Goal: Task Accomplishment & Management: Manage account settings

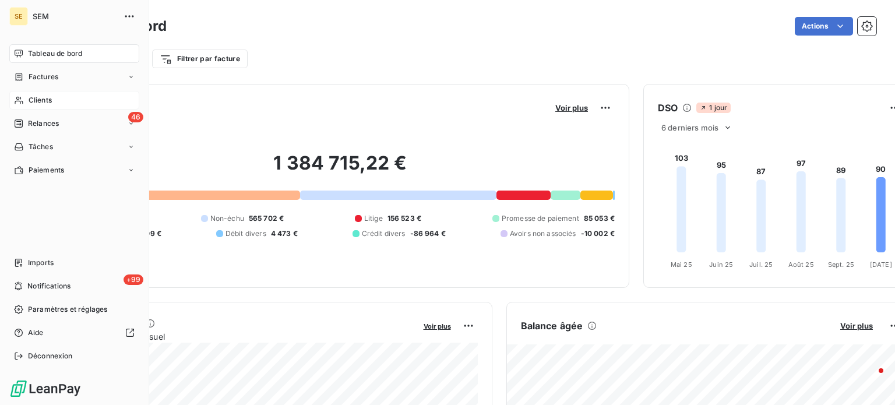
click at [17, 103] on icon at bounding box center [19, 100] width 10 height 9
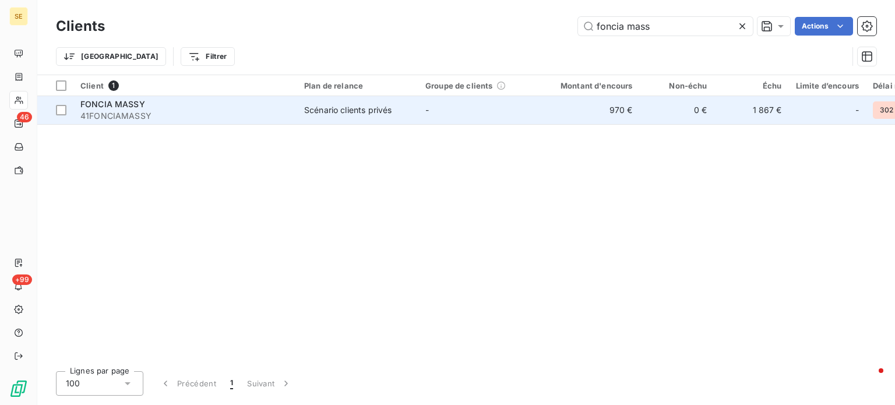
type input "foncia mass"
click at [254, 114] on span "41FONCIAMASSY" at bounding box center [185, 116] width 210 height 12
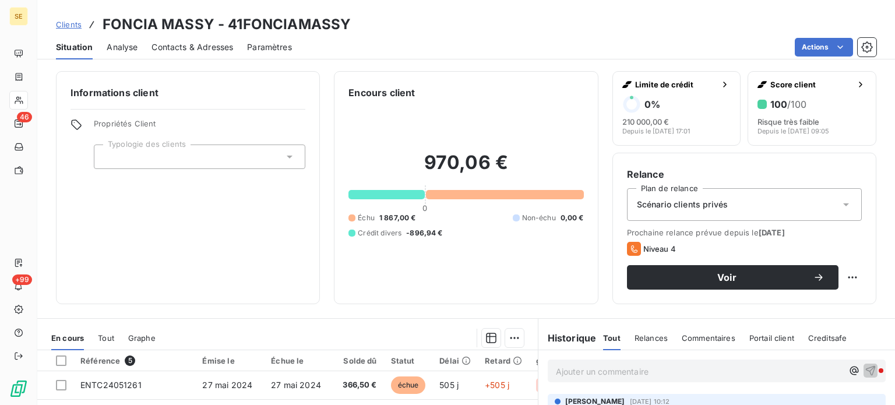
click at [203, 48] on span "Contacts & Adresses" at bounding box center [193, 47] width 82 height 12
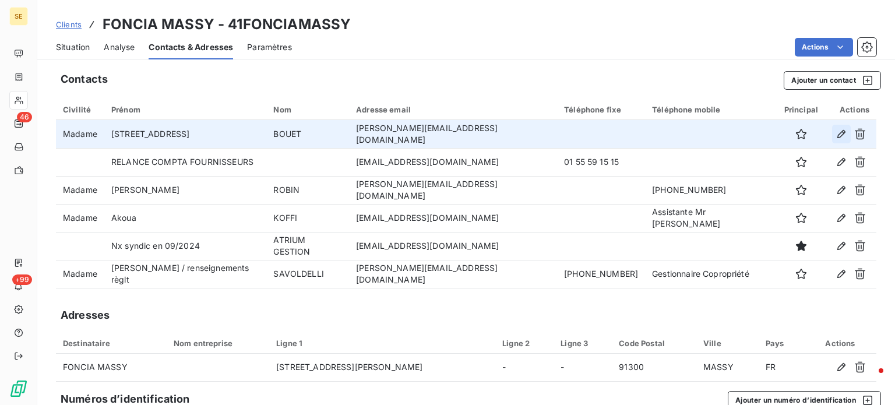
click at [836, 135] on icon "button" at bounding box center [842, 134] width 12 height 12
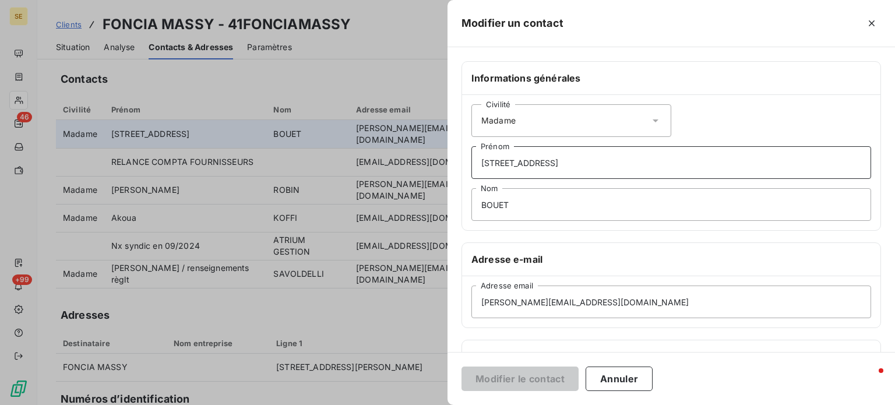
click at [479, 161] on input "[STREET_ADDRESS]" at bounding box center [672, 162] width 400 height 33
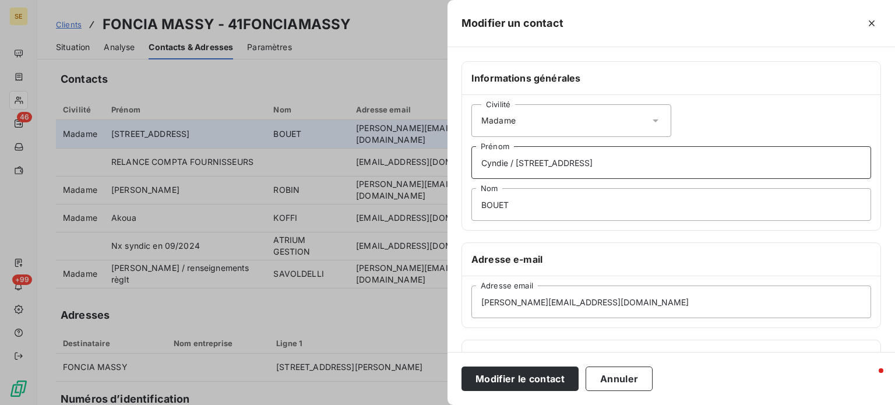
click at [506, 164] on input "Cyndie / [STREET_ADDRESS]" at bounding box center [672, 162] width 400 height 33
click at [574, 198] on input "BOUET" at bounding box center [672, 204] width 400 height 33
click at [491, 166] on input "Cyndy / [STREET_ADDRESS]" at bounding box center [672, 162] width 400 height 33
type input "[PERSON_NAME] / [STREET_ADDRESS]"
click at [573, 195] on input "BOUET" at bounding box center [672, 204] width 400 height 33
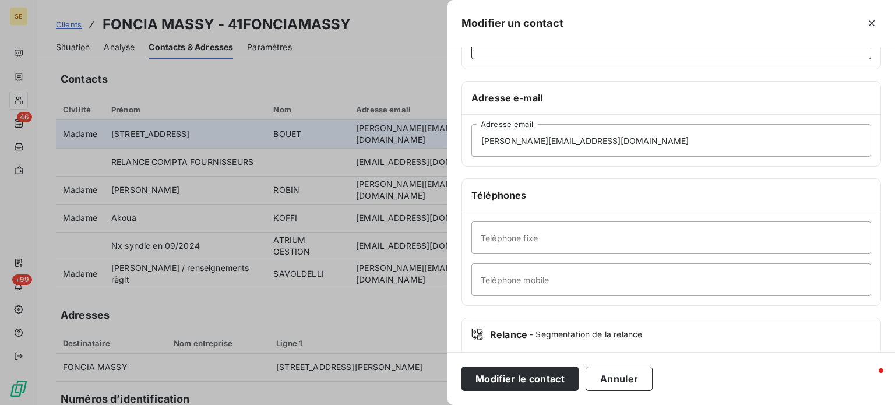
scroll to position [175, 0]
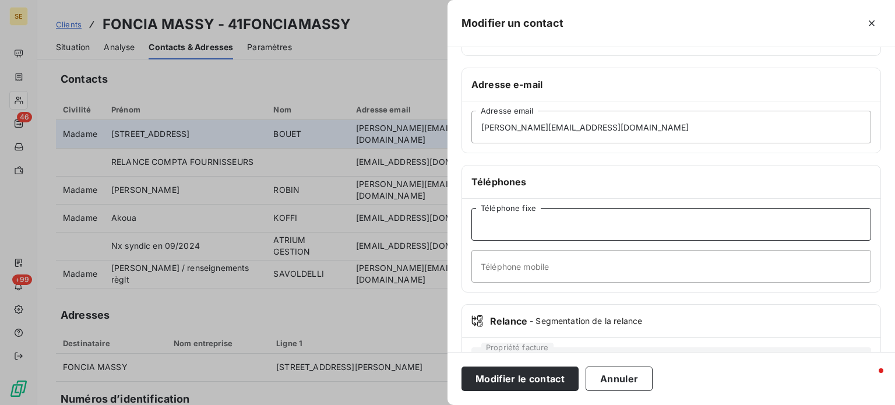
click at [535, 226] on input "Téléphone fixe" at bounding box center [672, 224] width 400 height 33
type input "[PHONE_NUMBER]"
click at [508, 265] on input "Téléphone mobile" at bounding box center [672, 266] width 400 height 33
type input "Comptable / ATRIUM GESTION"
click at [462, 367] on button "Modifier le contact" at bounding box center [520, 379] width 117 height 24
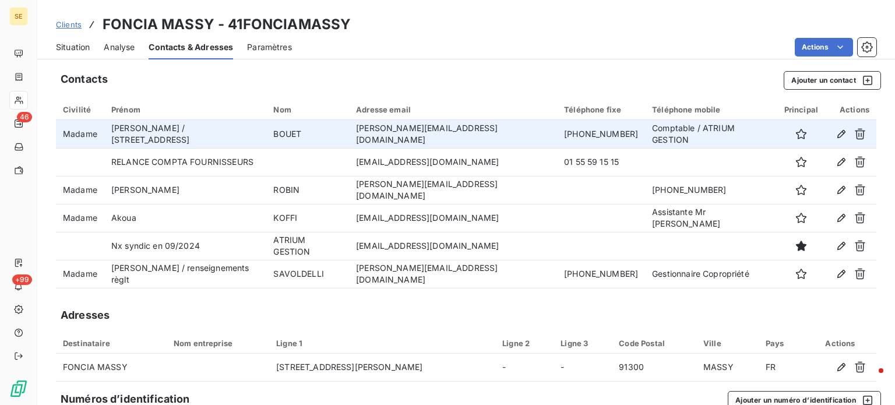
click at [79, 44] on span "Situation" at bounding box center [73, 47] width 34 height 12
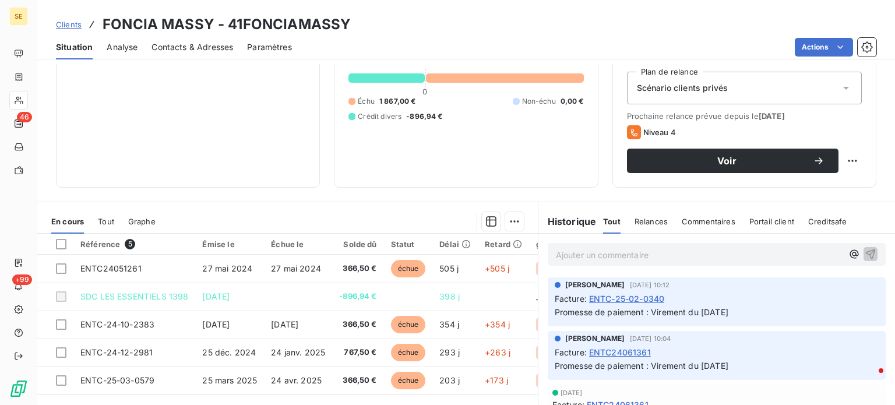
scroll to position [204, 0]
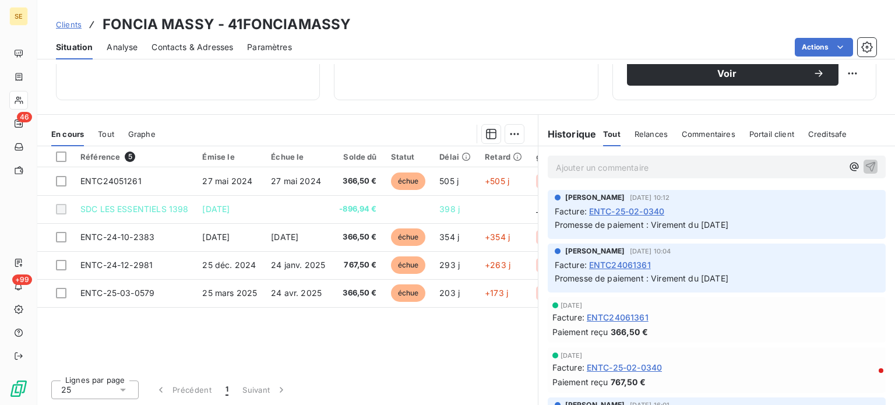
click at [669, 163] on p "Ajouter un commentaire ﻿" at bounding box center [699, 167] width 287 height 15
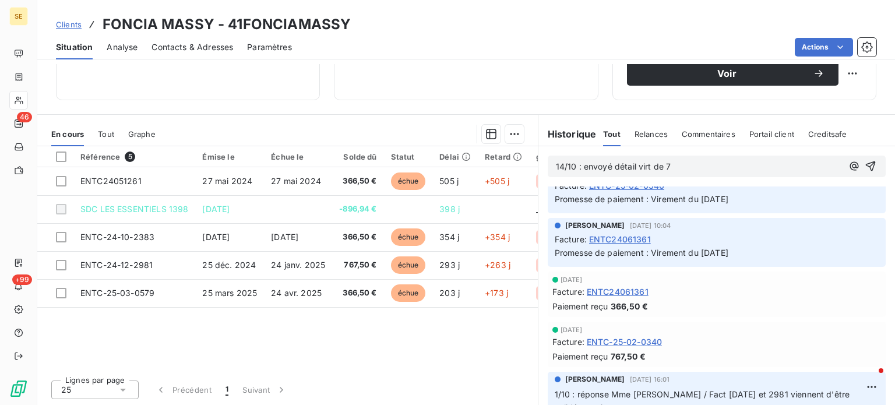
scroll to position [0, 0]
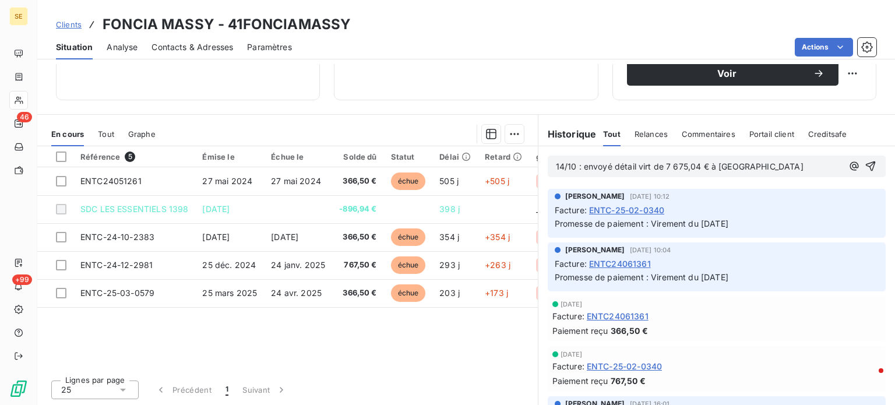
click at [632, 170] on span "14/10 : envoyé détail virt de 7 675,04 € à [GEOGRAPHIC_DATA]" at bounding box center [680, 166] width 248 height 10
click at [778, 163] on p "14/10 : envoyé détail du Virt de 7 675,04 € à [GEOGRAPHIC_DATA]" at bounding box center [699, 166] width 287 height 13
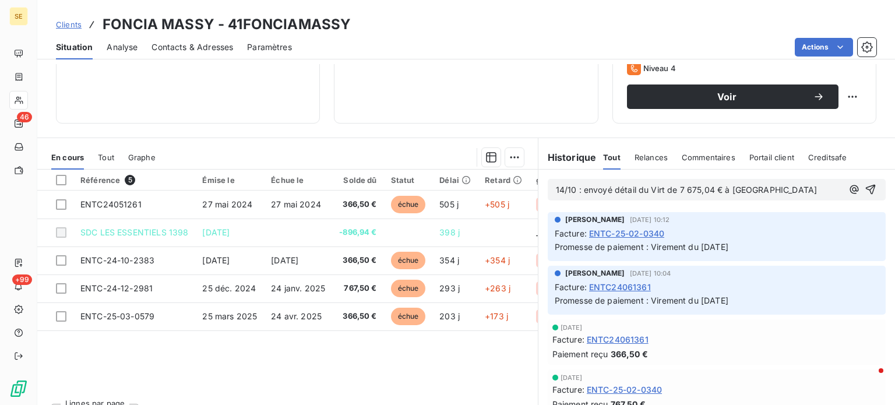
scroll to position [204, 0]
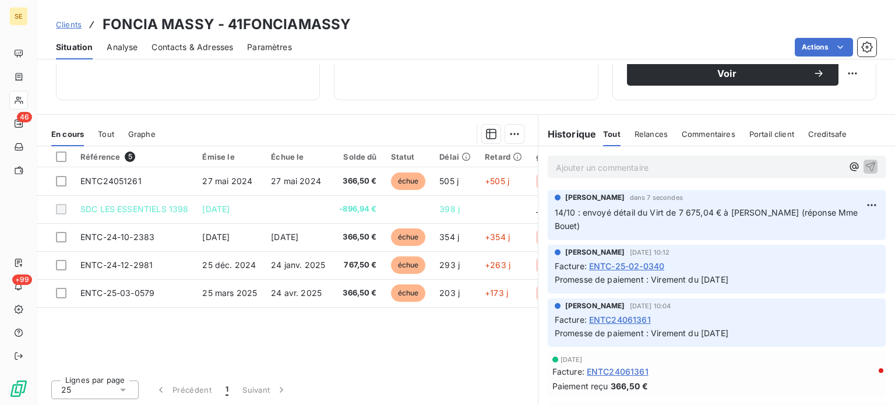
click at [66, 22] on span "Clients" at bounding box center [69, 24] width 26 height 9
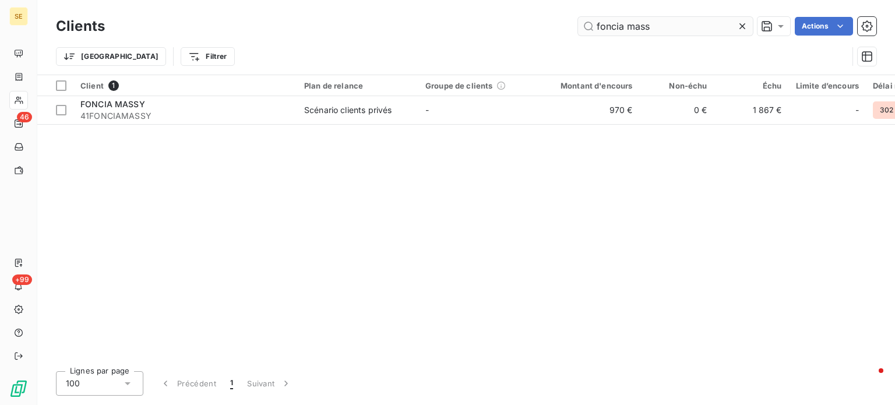
drag, startPoint x: 671, startPoint y: 27, endPoint x: 641, endPoint y: 26, distance: 30.3
click at [641, 26] on input "foncia mass" at bounding box center [665, 26] width 175 height 19
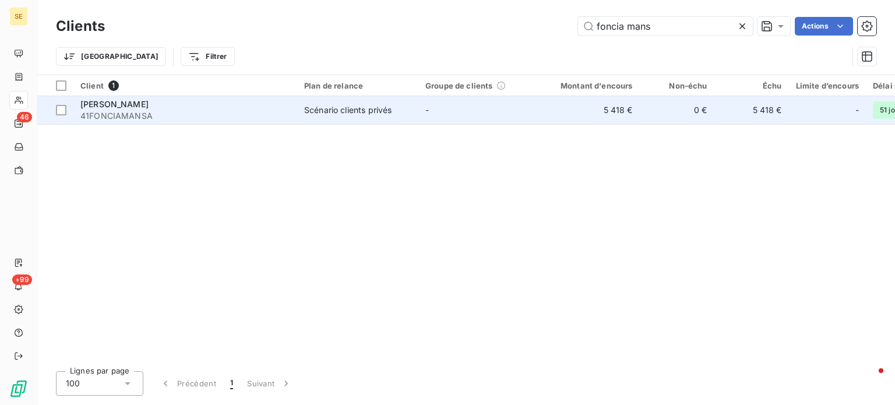
type input "foncia mans"
click at [153, 114] on span "41FONCIAMANSA" at bounding box center [185, 116] width 210 height 12
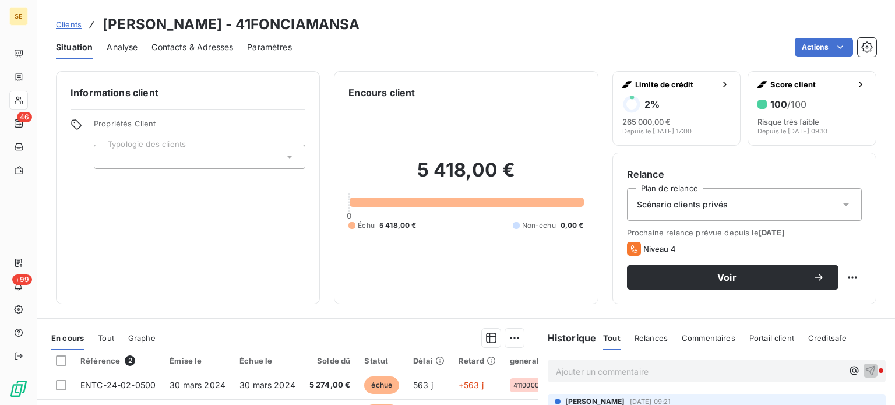
scroll to position [117, 0]
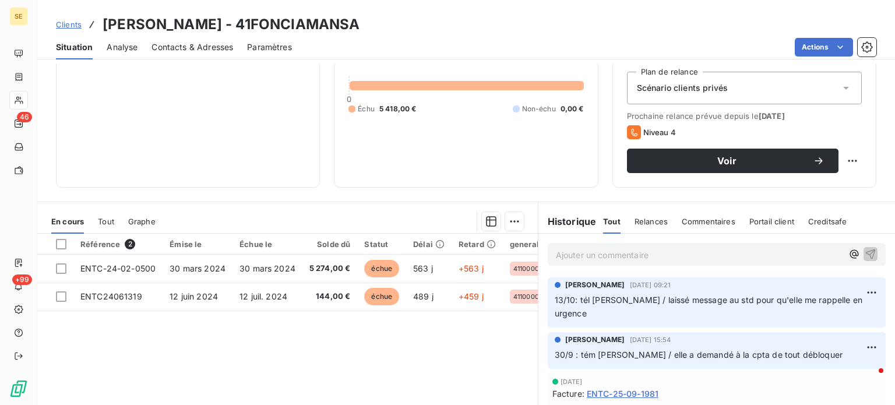
click at [193, 42] on span "Contacts & Adresses" at bounding box center [193, 47] width 82 height 12
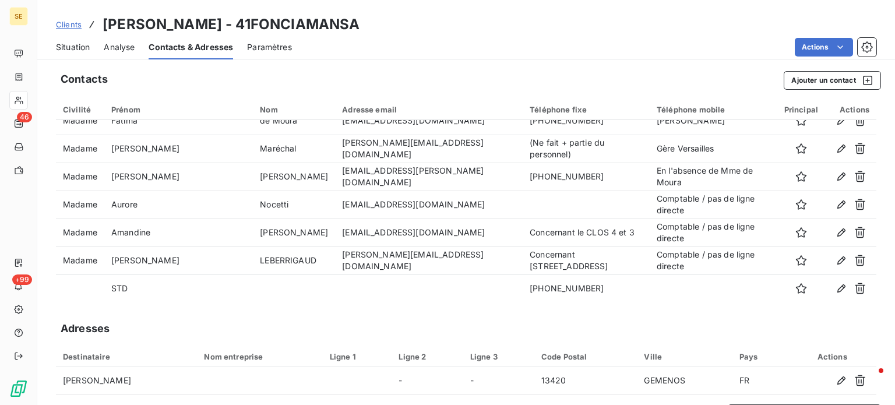
scroll to position [182, 0]
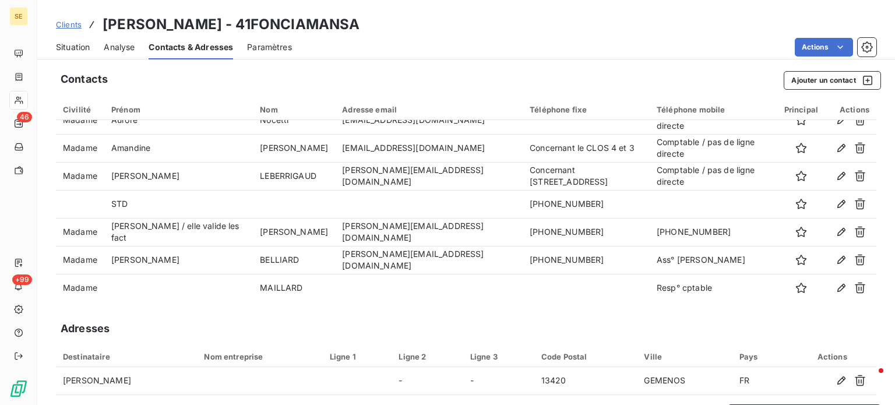
click at [198, 76] on div "Contacts Ajouter un contact" at bounding box center [471, 80] width 821 height 19
click at [78, 48] on span "Situation" at bounding box center [73, 47] width 34 height 12
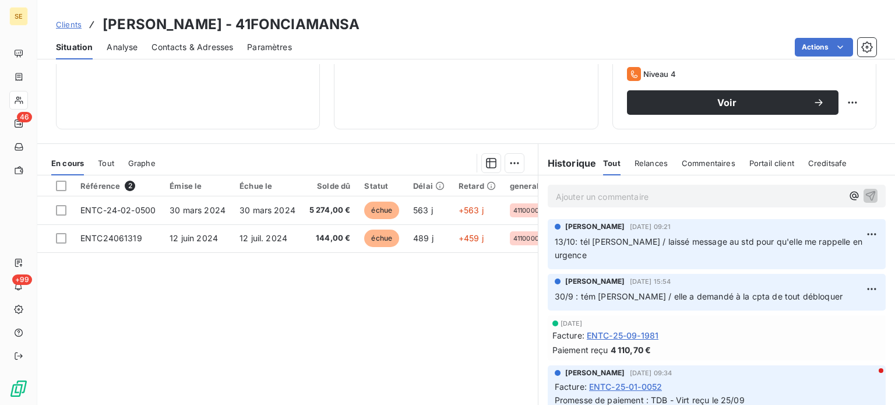
scroll to position [204, 0]
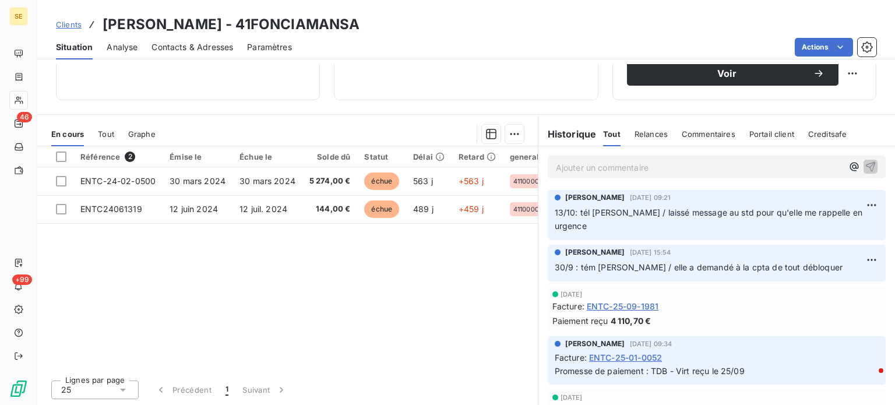
click at [616, 164] on p "Ajouter un commentaire ﻿" at bounding box center [699, 167] width 287 height 15
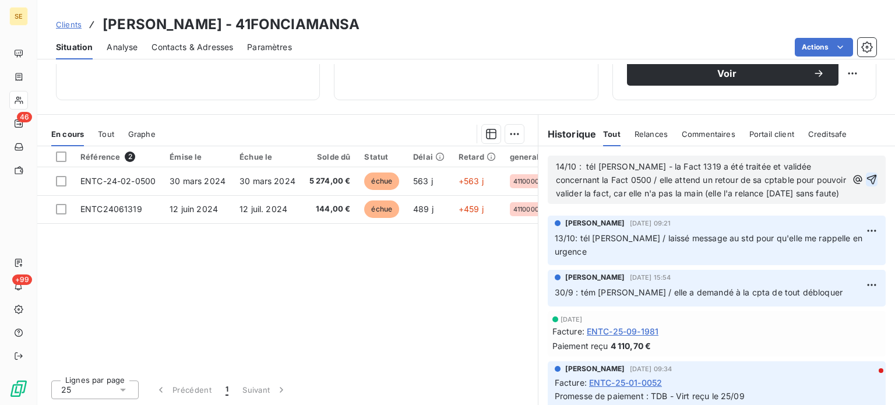
click at [868, 185] on icon "button" at bounding box center [873, 180] width 10 height 10
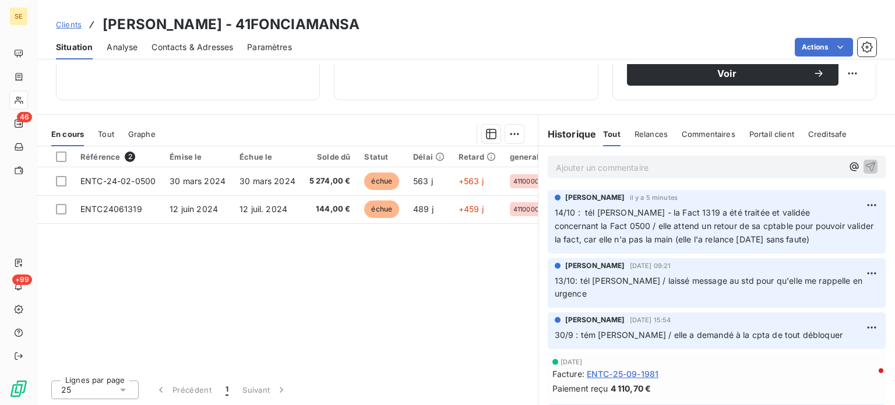
click at [69, 23] on span "Clients" at bounding box center [69, 24] width 26 height 9
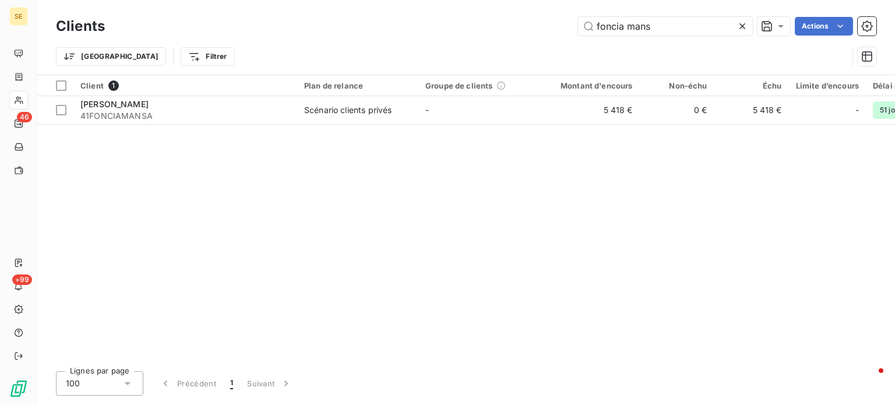
drag, startPoint x: 678, startPoint y: 31, endPoint x: 438, endPoint y: 51, distance: 240.4
click at [454, 45] on div "Clients foncia mans Actions Trier Filtrer" at bounding box center [466, 44] width 821 height 61
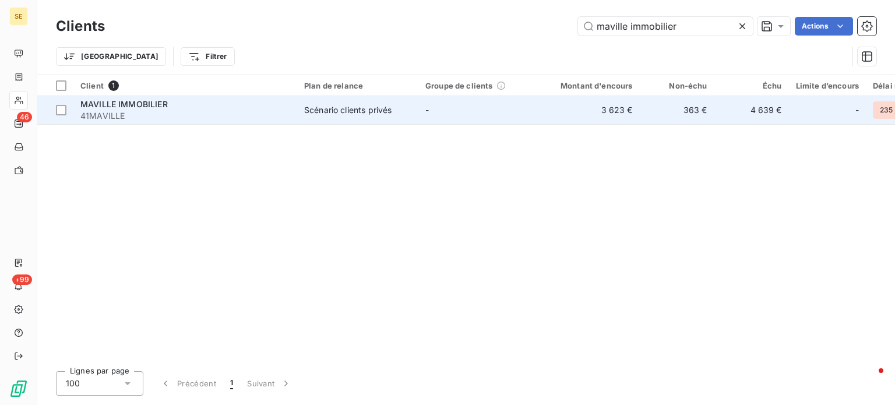
type input "maville immobilier"
click at [294, 108] on td "MAVILLE IMMOBILIER 41MAVILLE" at bounding box center [185, 110] width 224 height 28
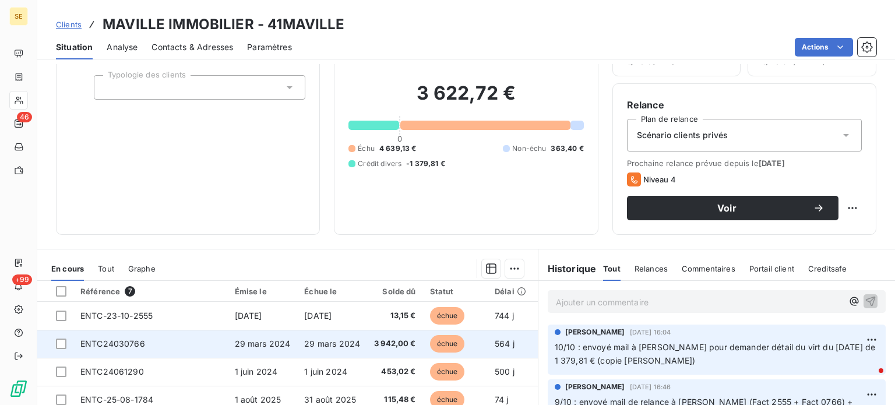
scroll to position [204, 0]
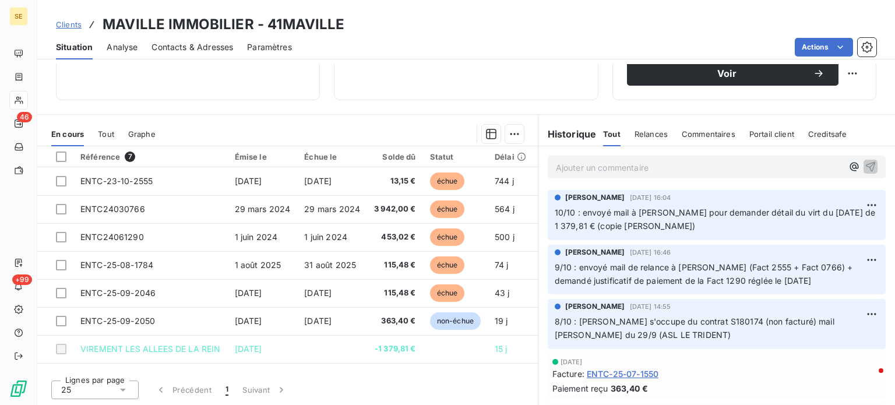
click at [569, 160] on p "Ajouter un commentaire ﻿" at bounding box center [699, 167] width 287 height 15
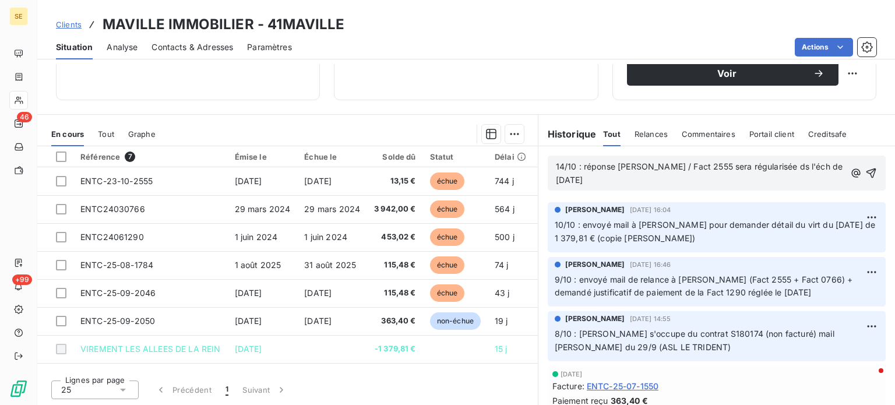
click at [787, 166] on span "14/10 : réponse [PERSON_NAME] / Fact 2555 sera régularisée ds l'éch de [DATE]" at bounding box center [701, 172] width 290 height 23
click at [824, 166] on span "14/10 : réponse [PERSON_NAME] / Fact 2555 sera régularisée dans l'éch de [DATE]" at bounding box center [699, 172] width 287 height 23
click at [716, 167] on span "14/10 : réponse [PERSON_NAME] / Fact 2555 sera régularisée dans l'échéance de […" at bounding box center [689, 172] width 266 height 23
click at [727, 182] on p "14/10 : réponse [PERSON_NAME] / Fact 2555 le reliquat sera régularisé dans l'éc…" at bounding box center [701, 173] width 291 height 27
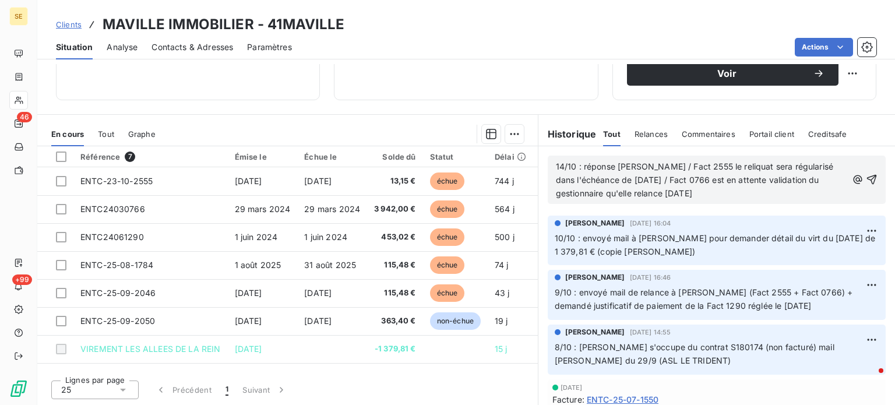
click at [760, 197] on p "14/10 : réponse [PERSON_NAME] / Fact 2555 le reliquat sera régularisé dans l'éc…" at bounding box center [701, 180] width 291 height 40
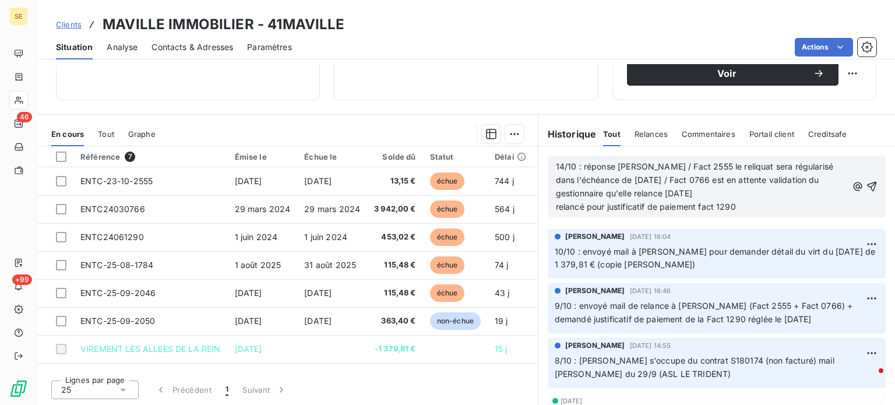
click at [653, 191] on span "14/10 : réponse [PERSON_NAME] / Fact 2555 le reliquat sera régularisé dans l'éc…" at bounding box center [696, 186] width 280 height 50
click at [868, 184] on icon "button" at bounding box center [873, 186] width 10 height 10
